Goal: Transaction & Acquisition: Purchase product/service

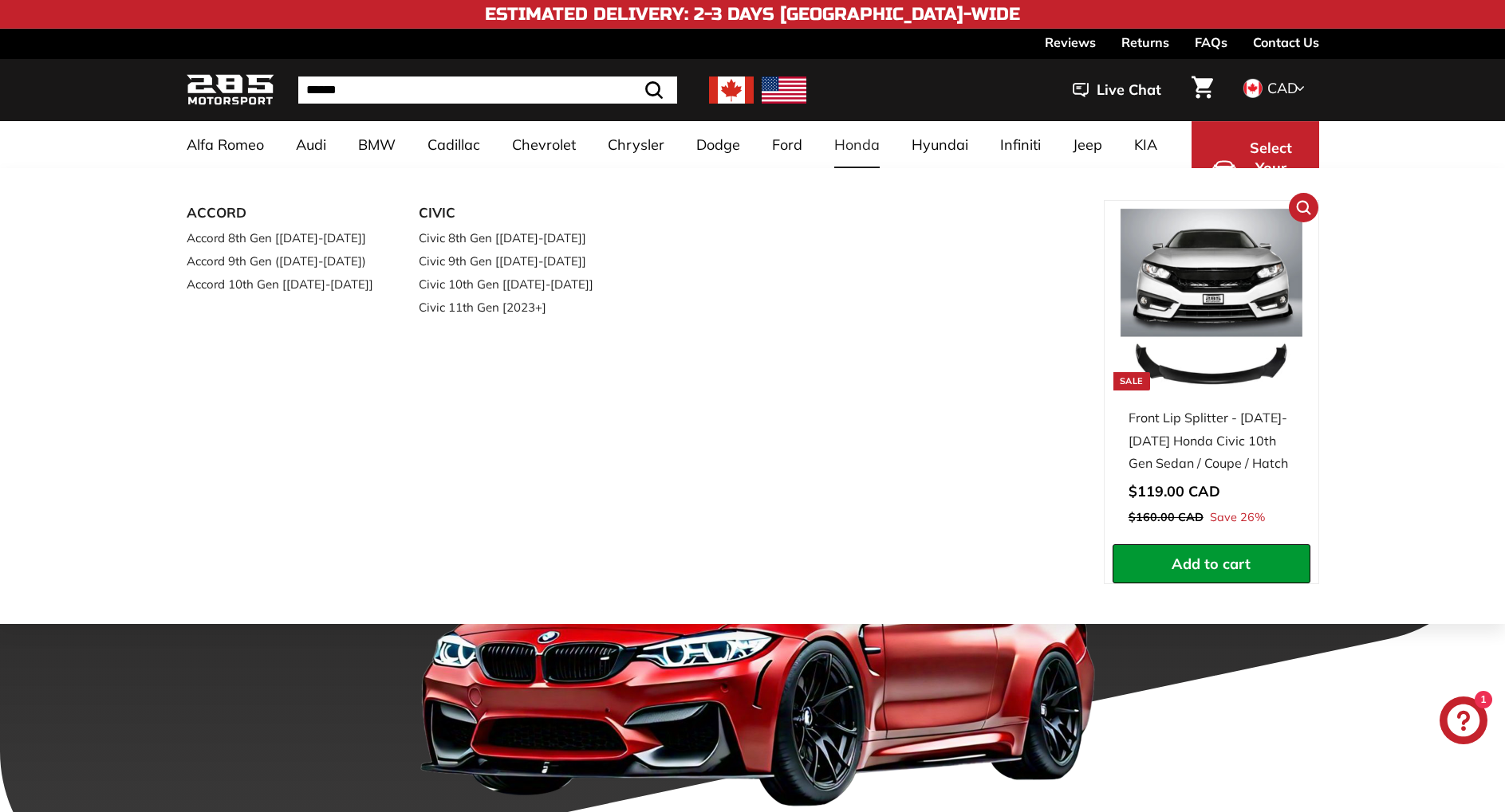
click at [1195, 455] on div "Front Lip Splitter - [DATE]-[DATE] Honda Civic 10th Gen Sedan / Coupe / Hatch" at bounding box center [1211, 441] width 166 height 69
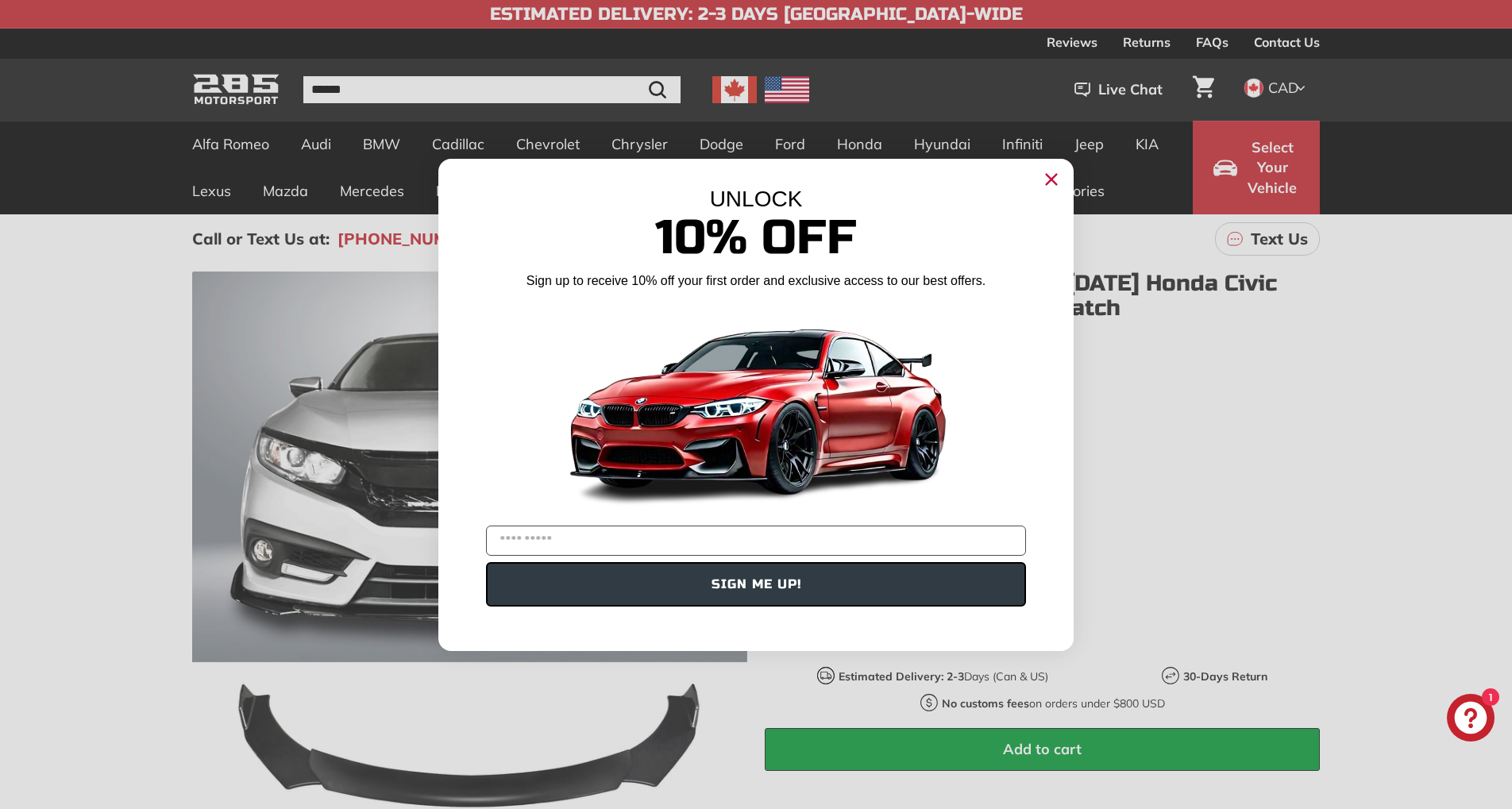
click at [1049, 177] on icon "Close dialog" at bounding box center [1052, 180] width 11 height 11
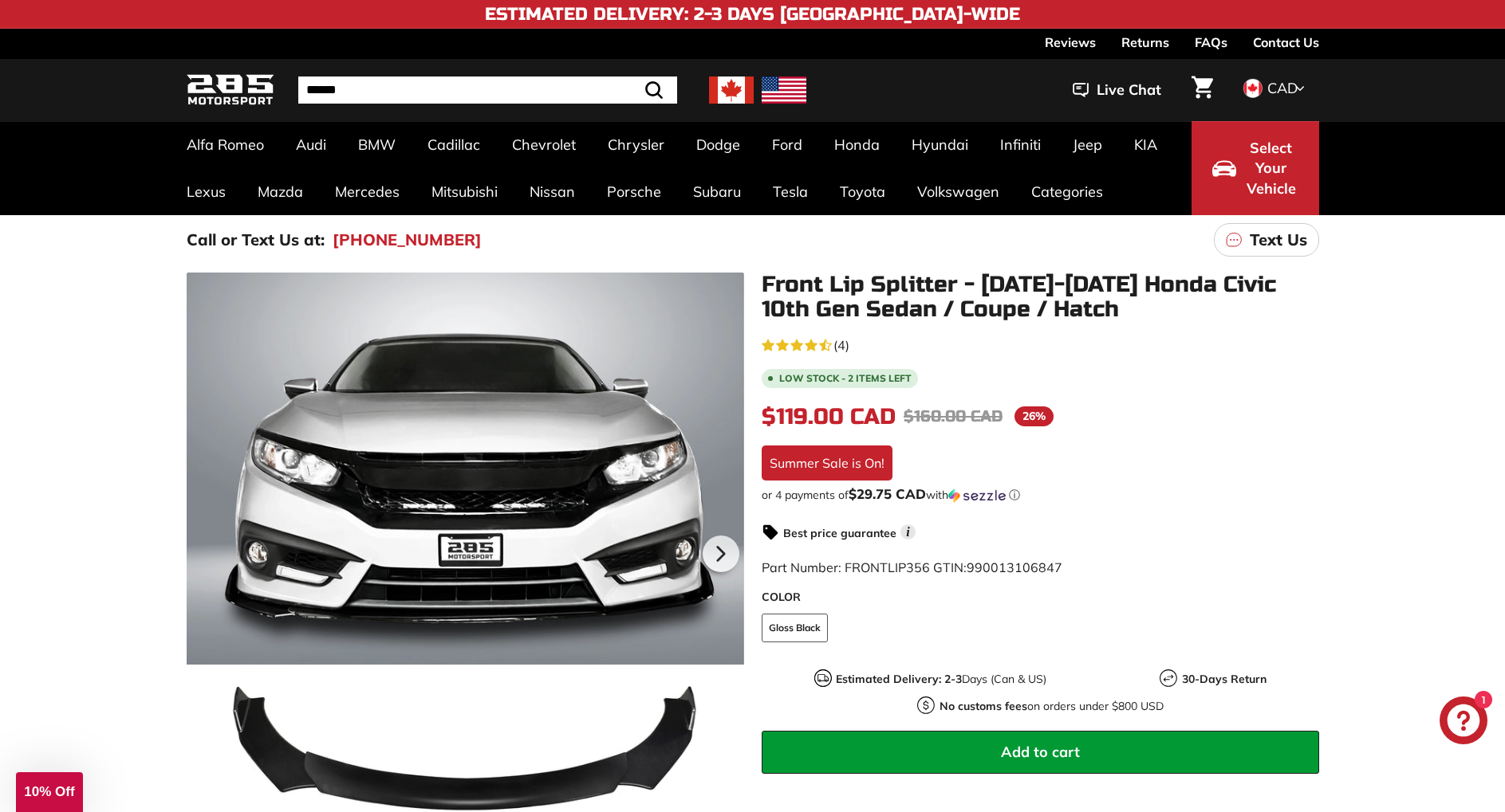
drag, startPoint x: 1058, startPoint y: 375, endPoint x: 1060, endPoint y: 364, distance: 11.2
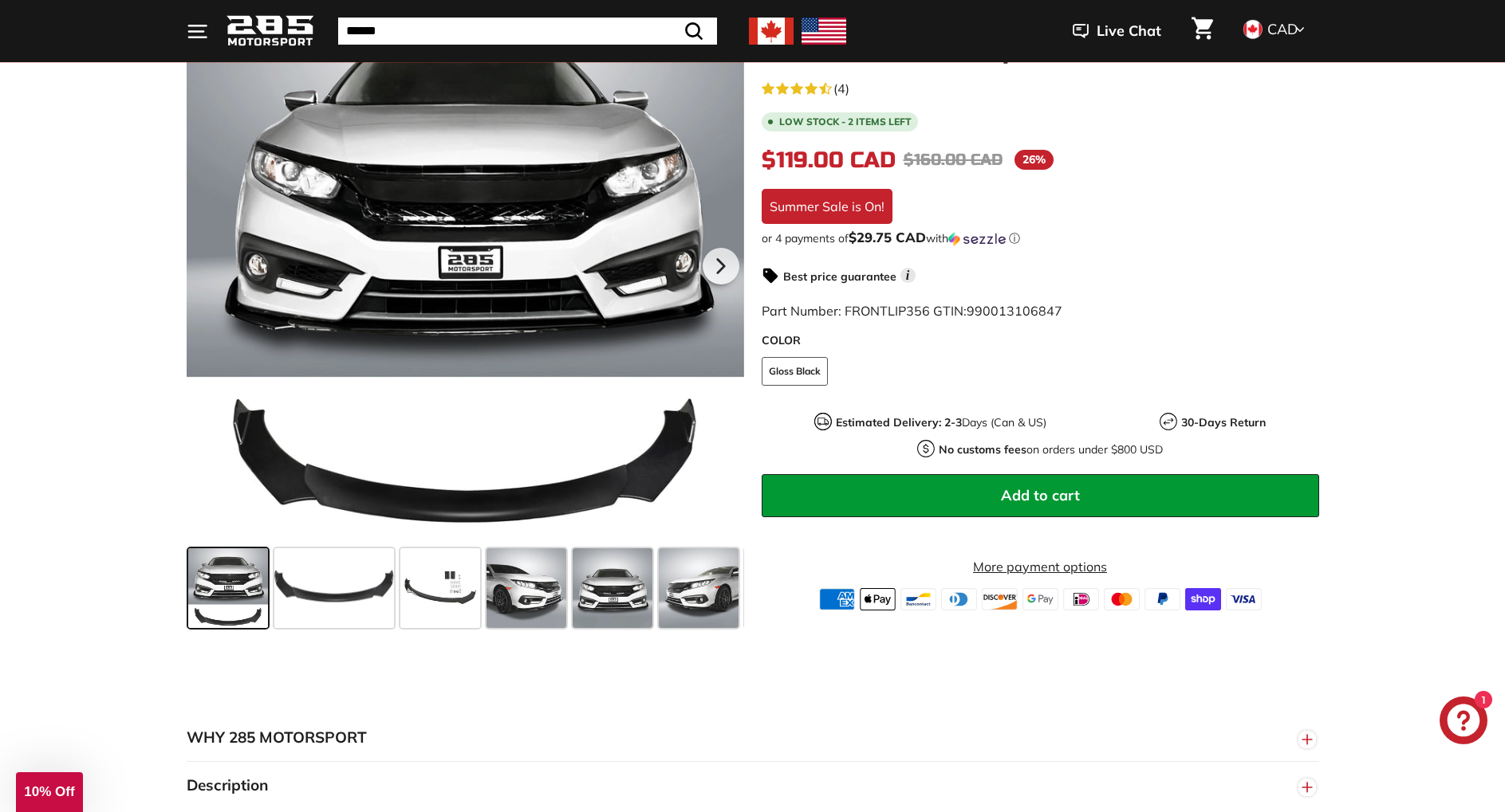
scroll to position [326, 0]
